Goal: Contribute content: Add original content to the website for others to see

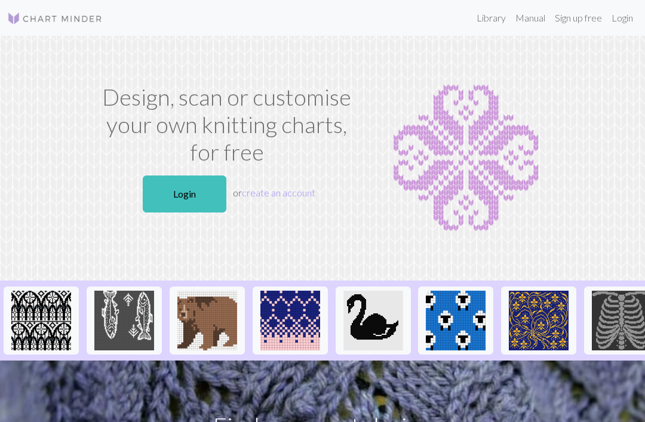
click at [192, 190] on link "Login" at bounding box center [185, 194] width 84 height 37
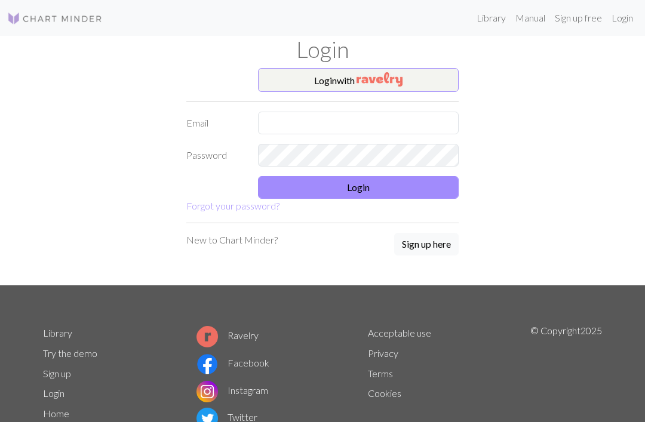
click at [417, 78] on button "Login with" at bounding box center [358, 80] width 201 height 24
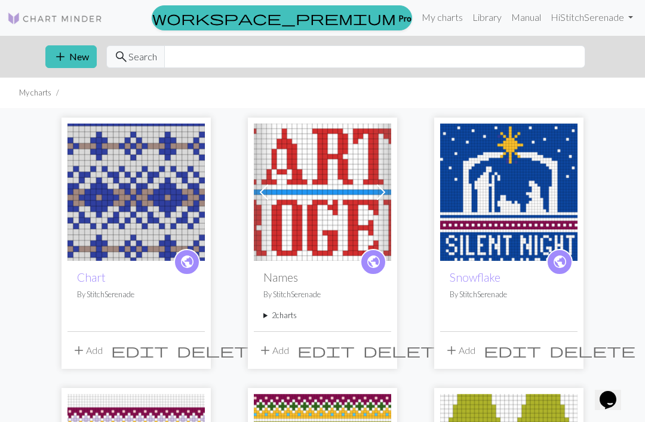
click at [72, 57] on button "add New" at bounding box center [70, 56] width 51 height 23
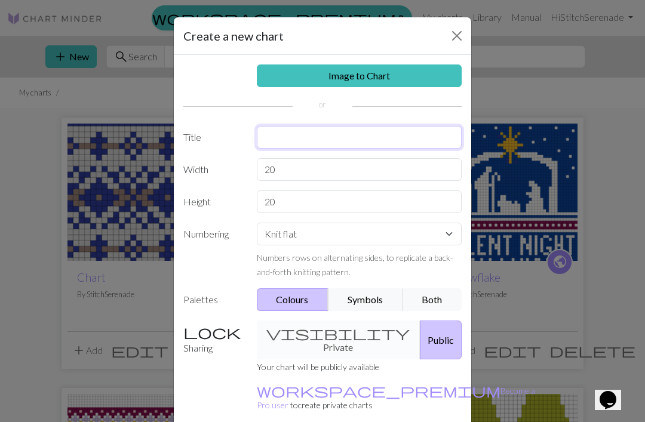
click at [346, 128] on input "text" at bounding box center [359, 137] width 205 height 23
type input "Christmas"
click at [348, 164] on input "20" at bounding box center [359, 169] width 205 height 23
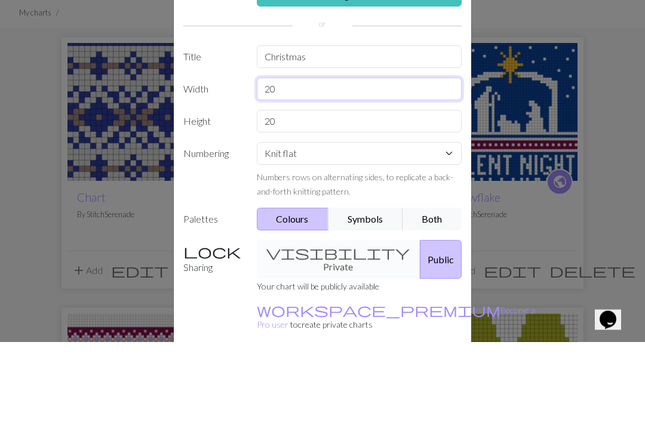
type input "2"
type input "48"
click at [393, 190] on input "20" at bounding box center [359, 201] width 205 height 23
type input "2"
type input "20"
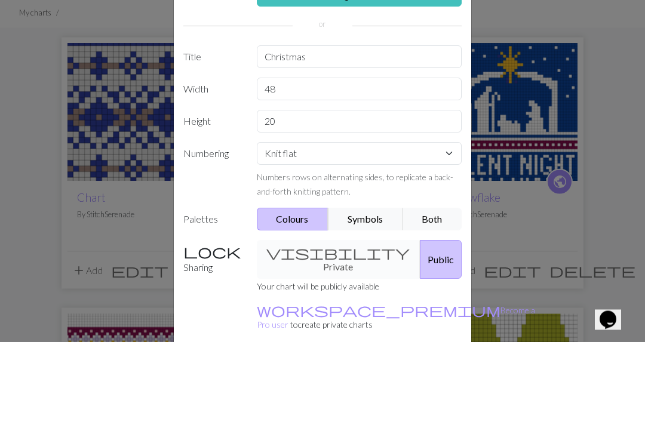
scroll to position [81, 0]
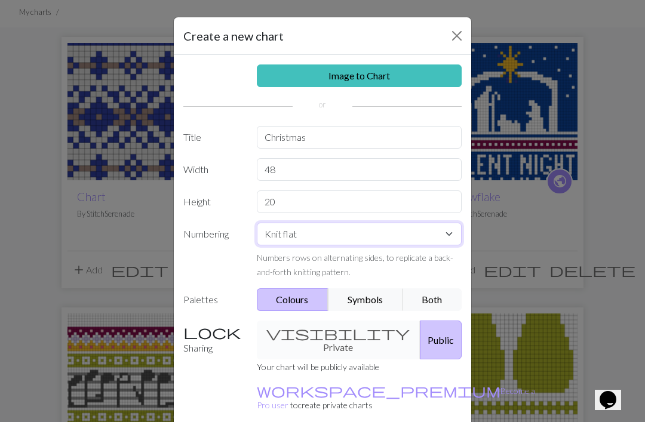
click at [327, 241] on select "Knit flat Knit in the round Lace knitting Cross stitch" at bounding box center [359, 234] width 205 height 23
select select "round"
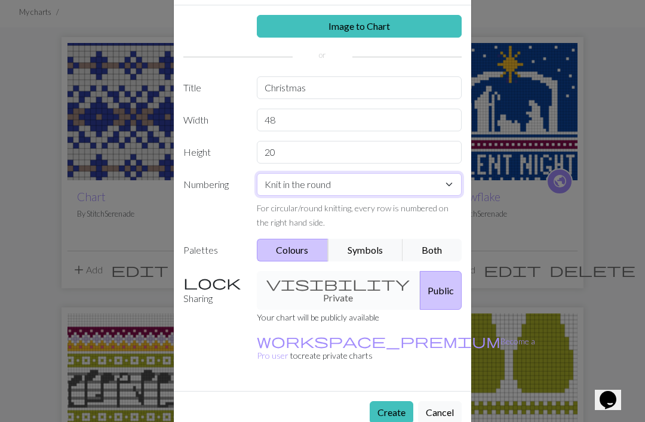
scroll to position [49, 0]
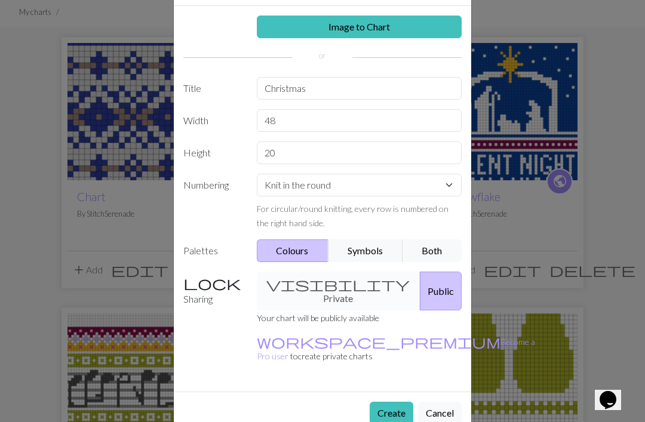
click at [394, 402] on button "Create" at bounding box center [392, 413] width 44 height 23
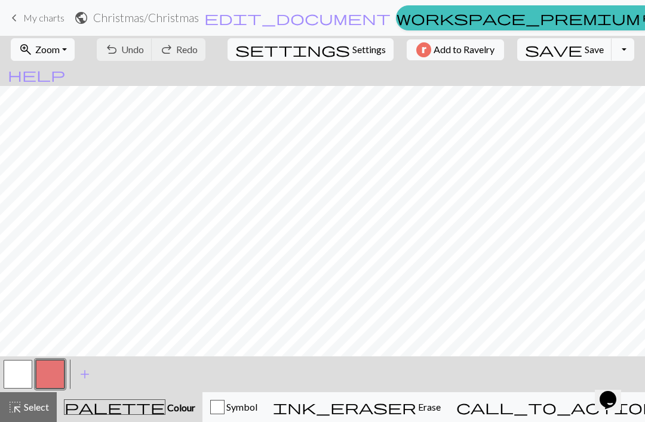
click at [53, 47] on span "Zoom" at bounding box center [47, 49] width 24 height 11
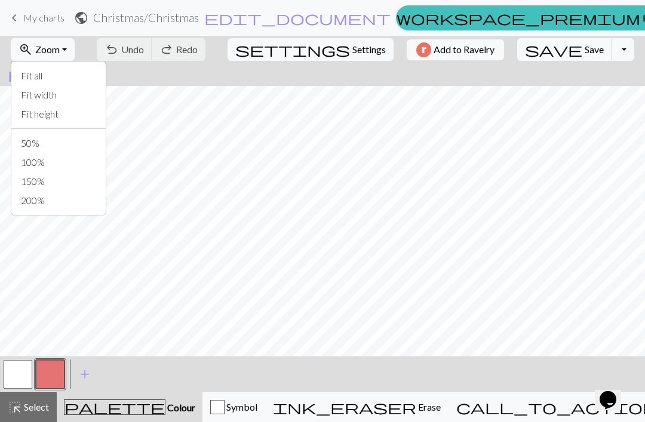
click at [73, 73] on button "Fit all" at bounding box center [58, 75] width 94 height 19
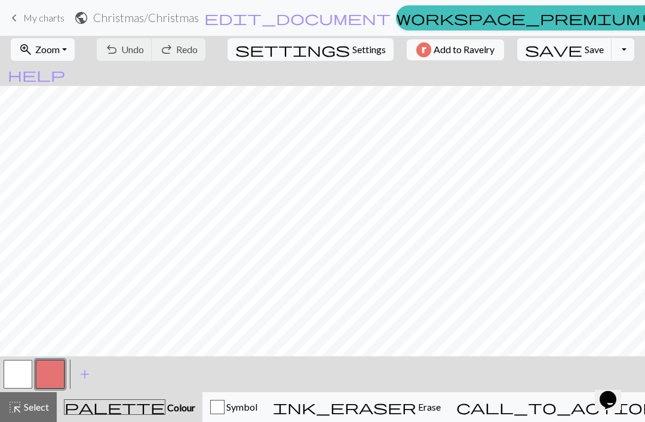
click at [23, 419] on button "highlight_alt Select Select" at bounding box center [28, 407] width 57 height 30
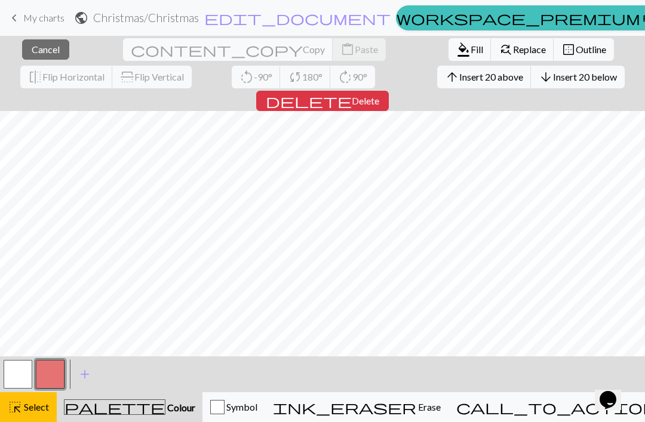
click at [531, 83] on button "arrow_downward Insert 20 below" at bounding box center [578, 77] width 94 height 23
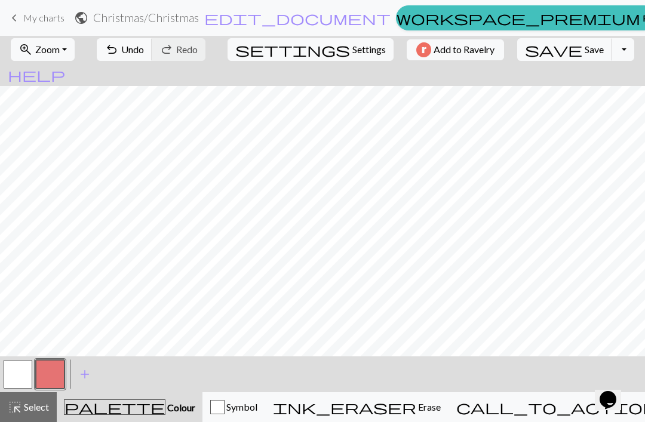
click at [59, 53] on span "Zoom" at bounding box center [47, 49] width 24 height 11
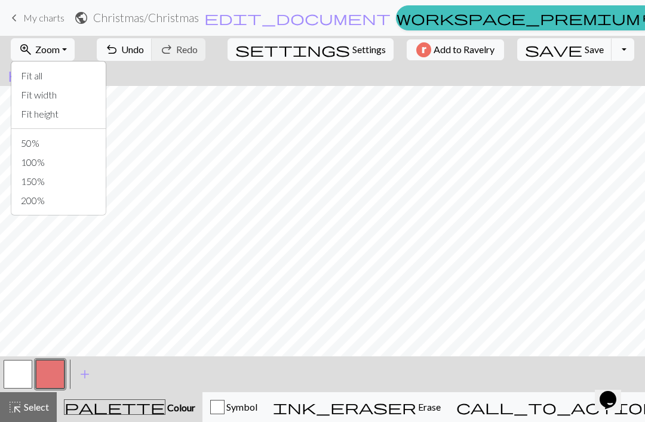
click at [80, 79] on button "Fit all" at bounding box center [58, 75] width 94 height 19
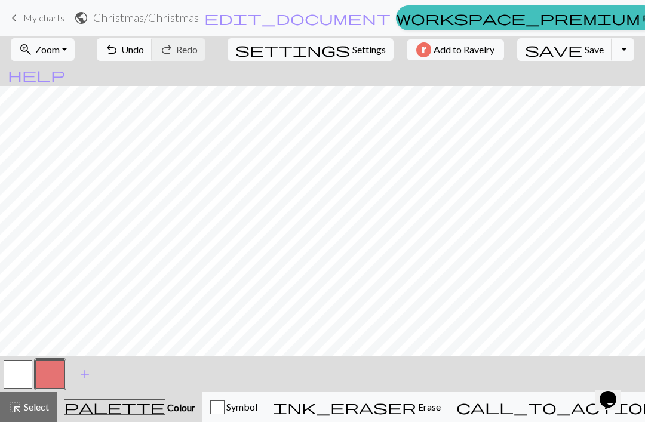
click at [50, 377] on button "button" at bounding box center [50, 374] width 29 height 29
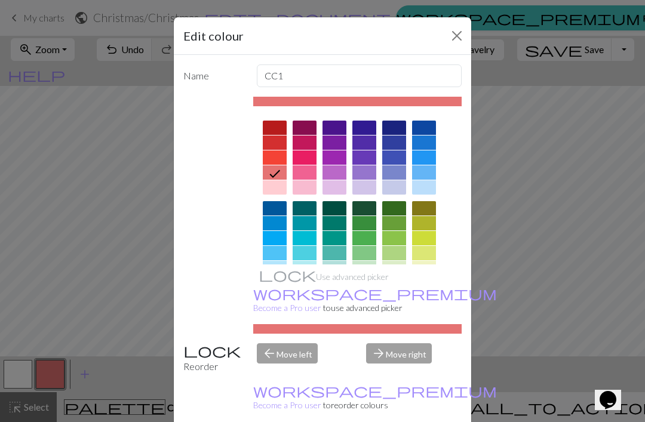
click at [405, 137] on div at bounding box center [394, 143] width 24 height 14
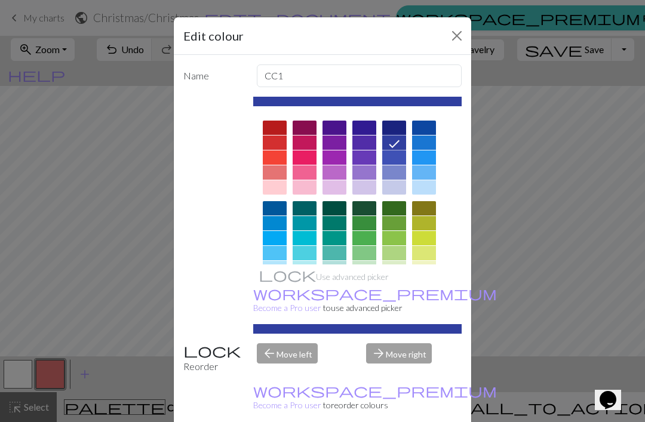
click at [408, 140] on div at bounding box center [357, 279] width 209 height 336
click at [457, 38] on button "Close" at bounding box center [456, 35] width 19 height 19
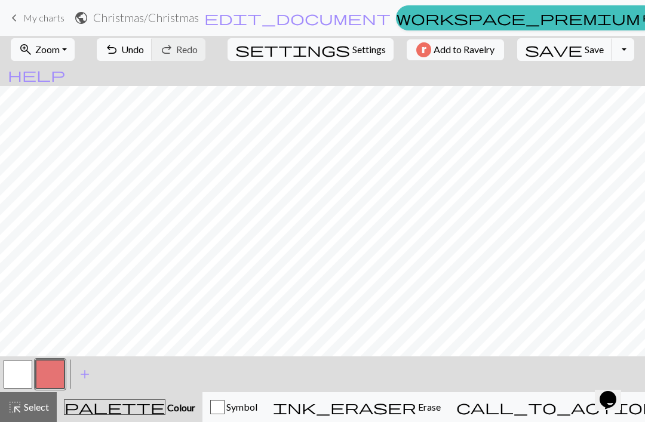
click at [51, 380] on button "button" at bounding box center [50, 374] width 29 height 29
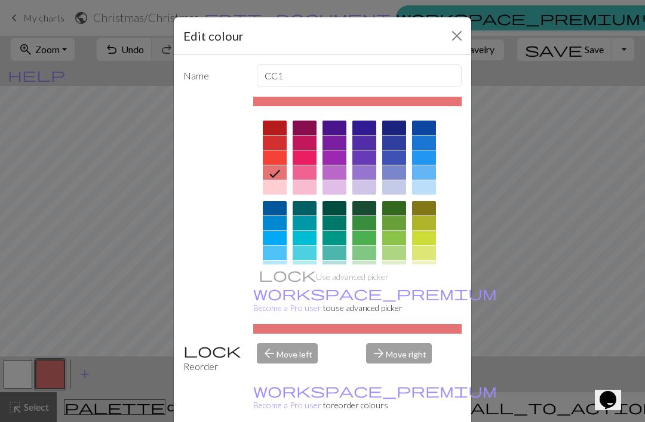
click at [268, 157] on div at bounding box center [275, 157] width 24 height 14
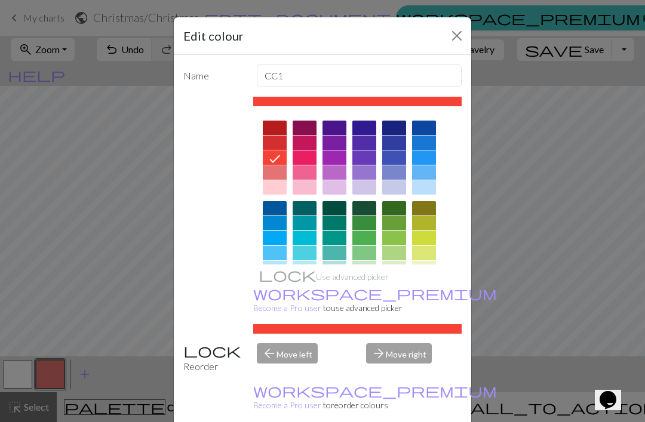
click at [277, 145] on div at bounding box center [275, 143] width 24 height 14
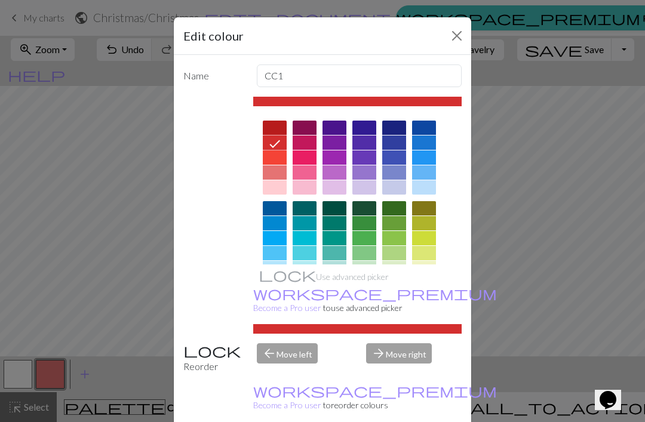
click at [276, 145] on icon at bounding box center [275, 144] width 14 height 14
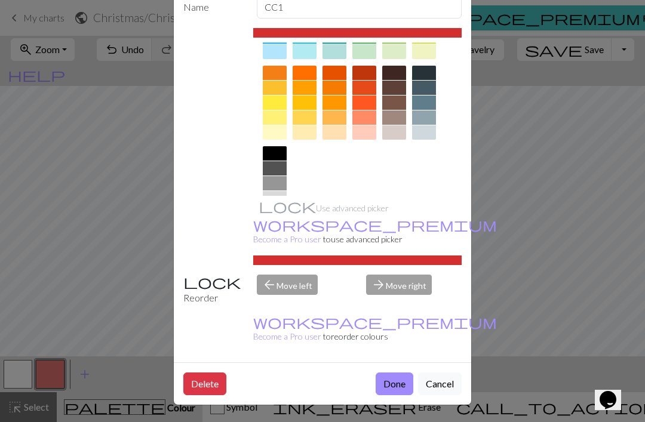
scroll to position [68, 0]
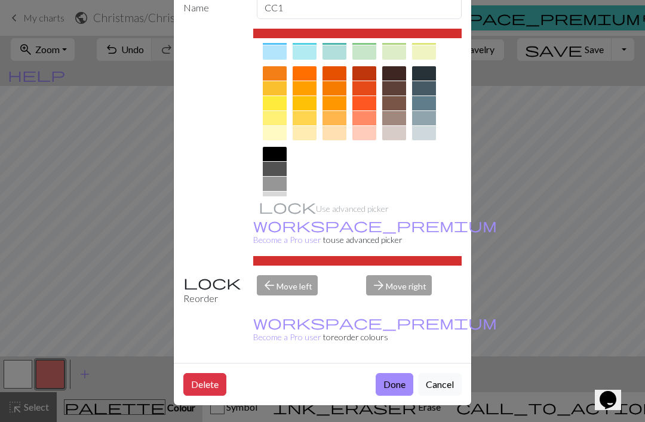
click at [388, 382] on button "Done" at bounding box center [395, 384] width 38 height 23
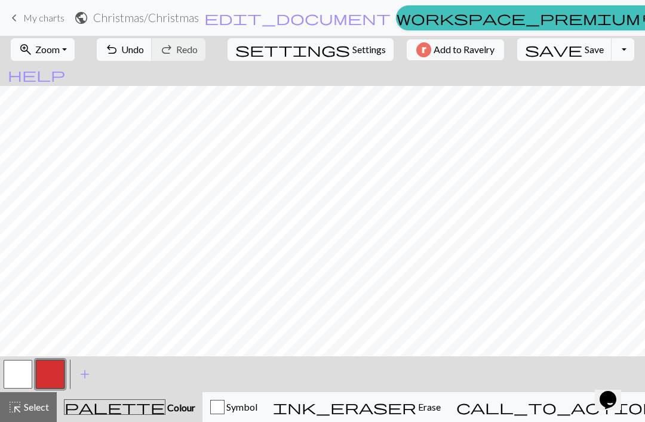
click at [119, 53] on span "undo" at bounding box center [112, 49] width 14 height 17
click at [144, 55] on span "Undo" at bounding box center [132, 49] width 23 height 11
click at [144, 51] on span "Undo" at bounding box center [132, 49] width 23 height 11
click at [144, 49] on span "Undo" at bounding box center [132, 49] width 23 height 11
click at [19, 381] on button "button" at bounding box center [18, 374] width 29 height 29
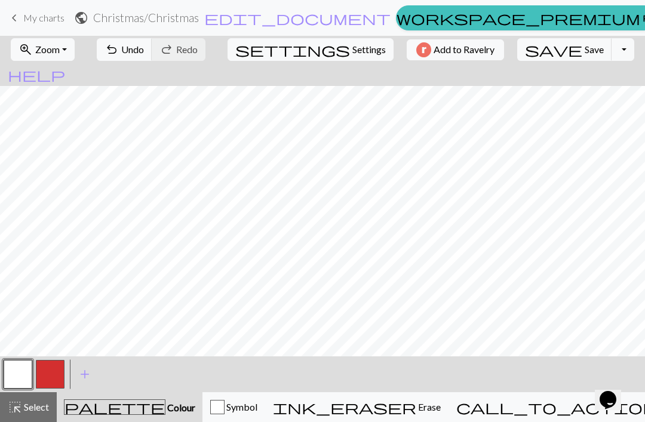
click at [50, 365] on button "button" at bounding box center [50, 374] width 29 height 29
click at [152, 56] on button "undo Undo Undo" at bounding box center [125, 49] width 56 height 23
click at [144, 53] on span "Undo" at bounding box center [132, 49] width 23 height 11
click at [144, 50] on span "Undo" at bounding box center [132, 49] width 23 height 11
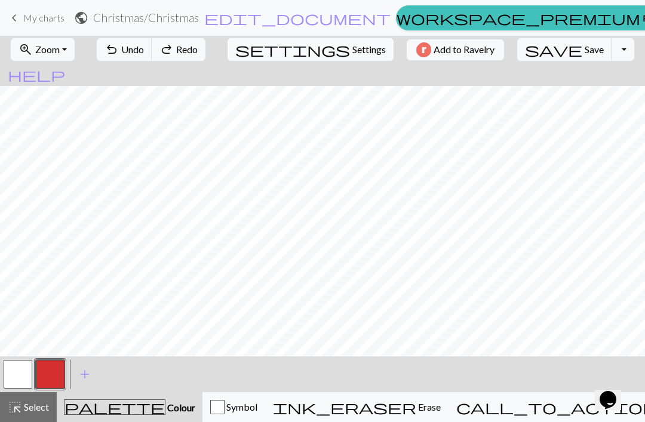
click at [144, 53] on span "Undo" at bounding box center [132, 49] width 23 height 11
click at [22, 367] on button "button" at bounding box center [18, 374] width 29 height 29
click at [59, 373] on button "button" at bounding box center [50, 374] width 29 height 29
click at [26, 371] on button "button" at bounding box center [18, 374] width 29 height 29
click at [144, 52] on span "Undo" at bounding box center [132, 49] width 23 height 11
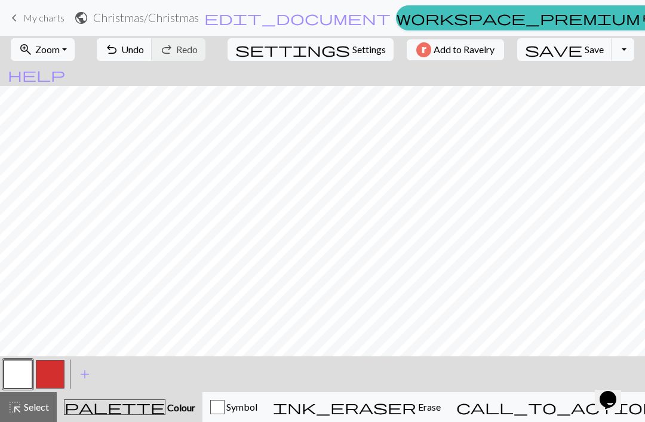
click at [51, 374] on button "button" at bounding box center [50, 374] width 29 height 29
click at [144, 53] on span "Undo" at bounding box center [132, 49] width 23 height 11
click at [144, 52] on span "Undo" at bounding box center [132, 49] width 23 height 11
click at [144, 55] on span "Undo" at bounding box center [132, 49] width 23 height 11
click at [144, 54] on span "Undo" at bounding box center [132, 49] width 23 height 11
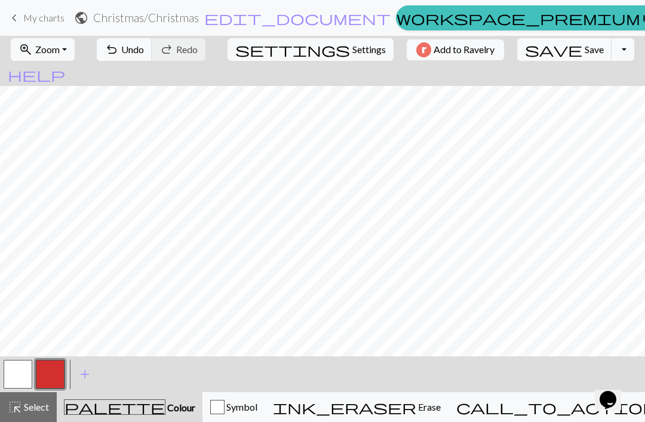
click at [144, 50] on span "Undo" at bounding box center [132, 49] width 23 height 11
click at [144, 54] on span "Undo" at bounding box center [132, 49] width 23 height 11
click at [144, 53] on span "Undo" at bounding box center [132, 49] width 23 height 11
click at [144, 55] on span "Undo" at bounding box center [132, 49] width 23 height 11
click at [20, 380] on button "button" at bounding box center [18, 374] width 29 height 29
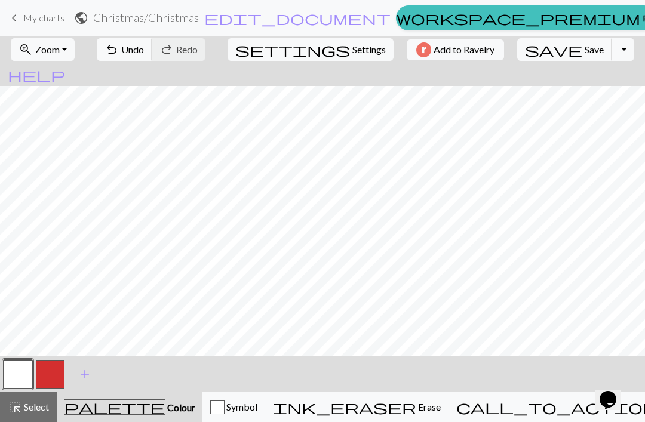
click at [50, 374] on button "button" at bounding box center [50, 374] width 29 height 29
click at [144, 51] on span "Undo" at bounding box center [132, 49] width 23 height 11
click at [22, 372] on button "button" at bounding box center [18, 374] width 29 height 29
click at [56, 377] on button "button" at bounding box center [50, 374] width 29 height 29
click at [22, 381] on button "button" at bounding box center [18, 374] width 29 height 29
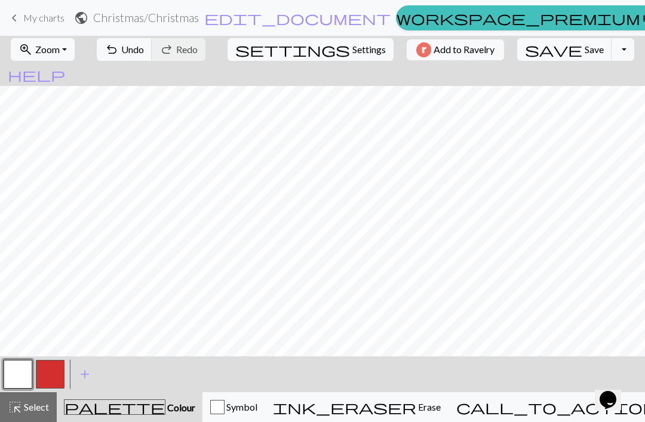
click at [45, 377] on button "button" at bounding box center [50, 374] width 29 height 29
